Goal: Information Seeking & Learning: Learn about a topic

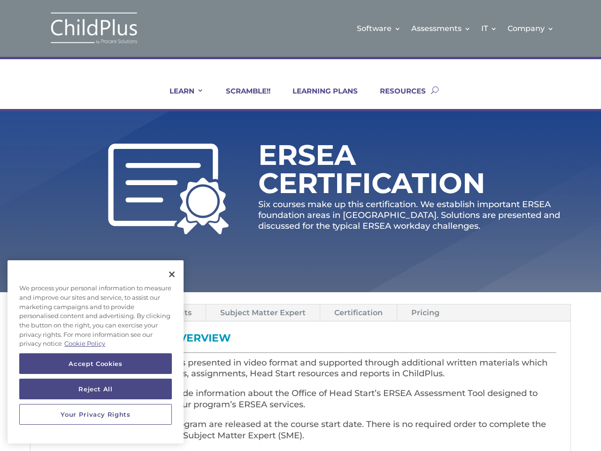
click at [301, 225] on p "Six courses make up this certification. We establish important ERSEA foundation…" at bounding box center [414, 215] width 313 height 33
click at [490, 28] on link "IT" at bounding box center [489, 28] width 16 height 38
click at [531, 28] on link "Company" at bounding box center [531, 28] width 46 height 38
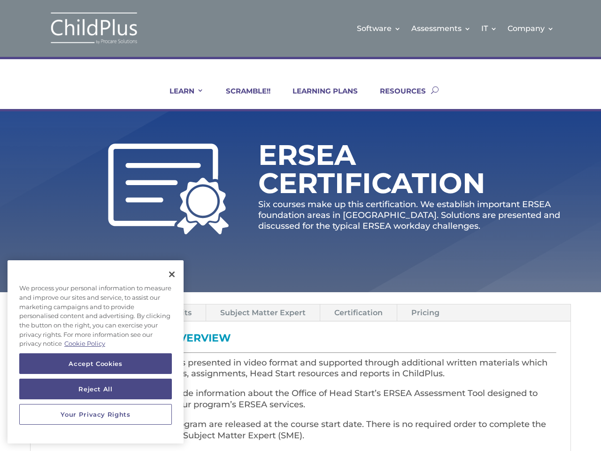
click at [180, 98] on link "LEARN" at bounding box center [181, 97] width 46 height 23
click at [262, 312] on link "Subject Matter Expert" at bounding box center [263, 312] width 114 height 16
click at [357, 312] on link "Certification" at bounding box center [358, 312] width 77 height 16
click at [423, 312] on link "Pricing" at bounding box center [425, 312] width 56 height 16
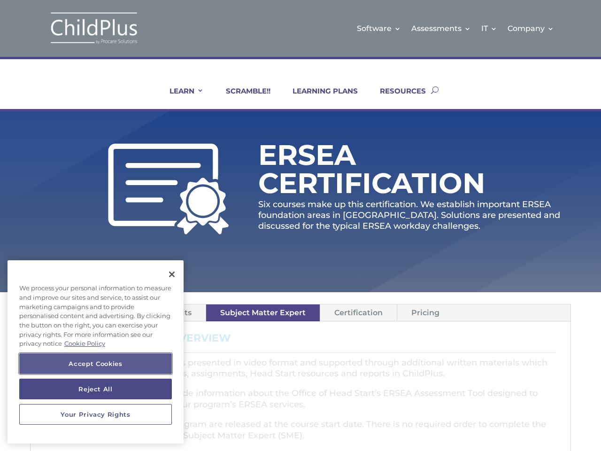
click at [95, 363] on button "Accept Cookies" at bounding box center [95, 363] width 153 height 21
